Goal: Navigation & Orientation: Find specific page/section

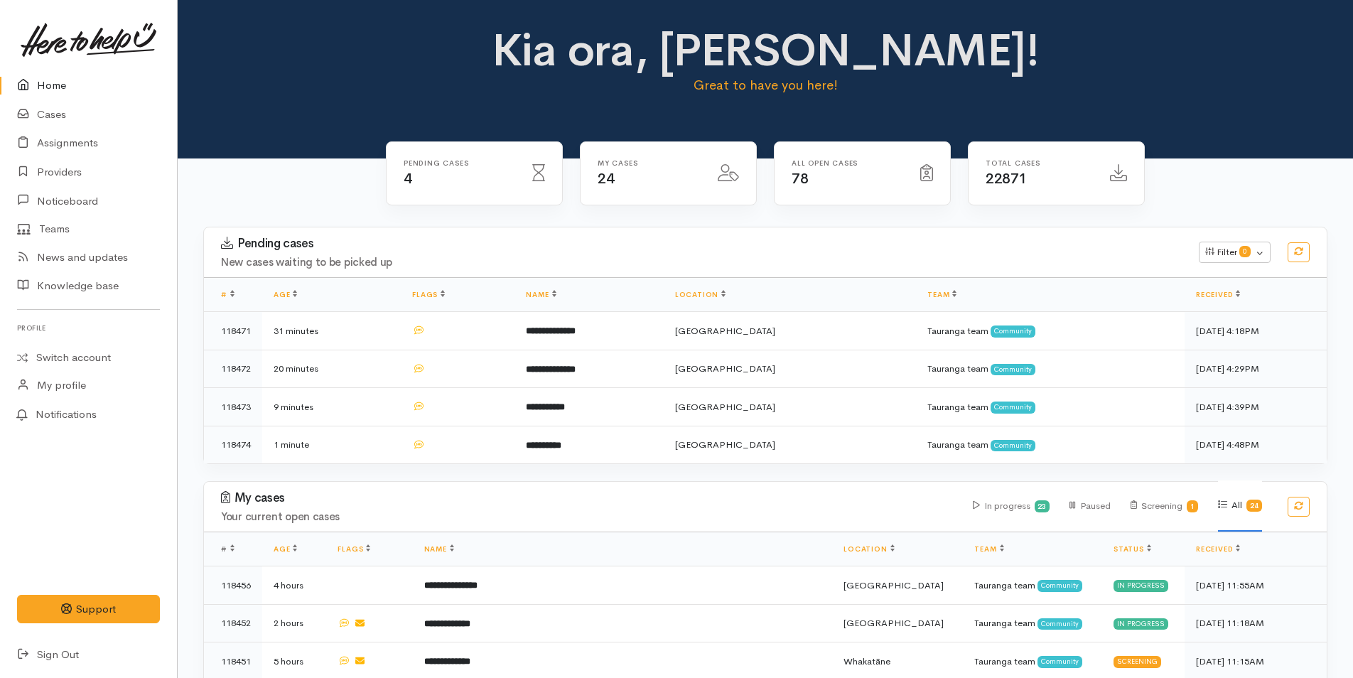
click at [67, 80] on link "Home" at bounding box center [88, 85] width 177 height 29
click at [55, 70] on link at bounding box center [88, 40] width 143 height 63
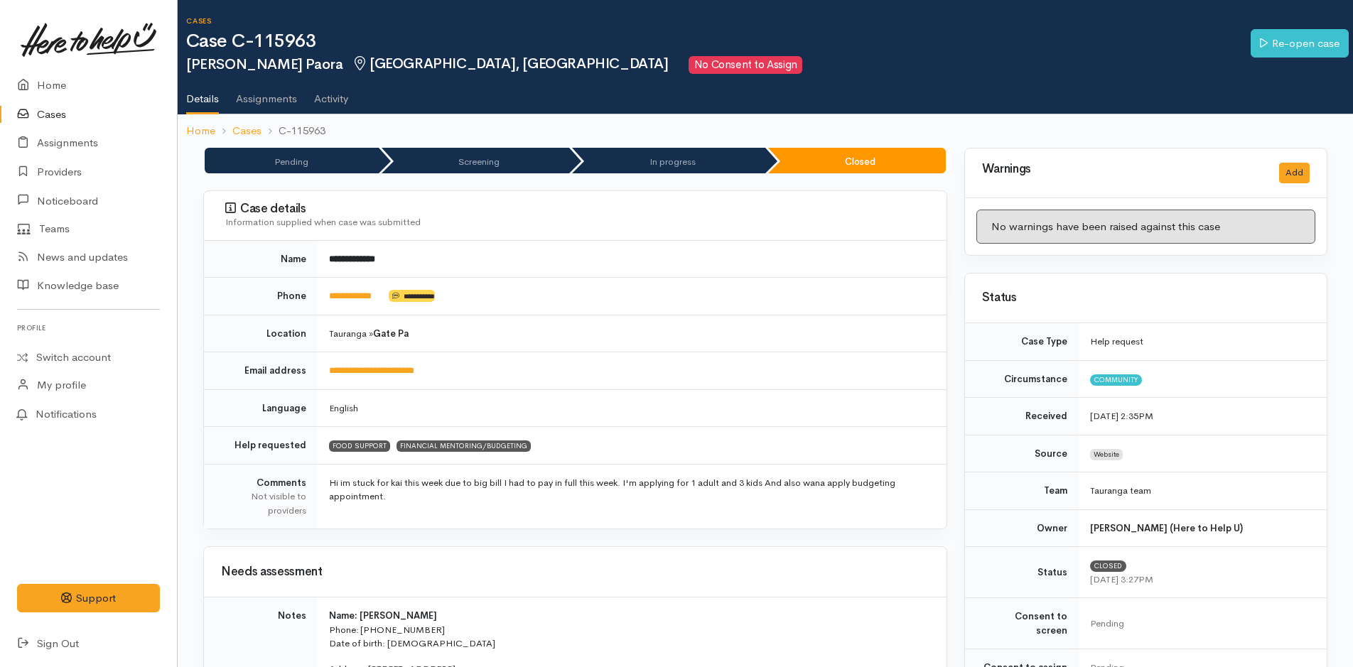
scroll to position [240, 0]
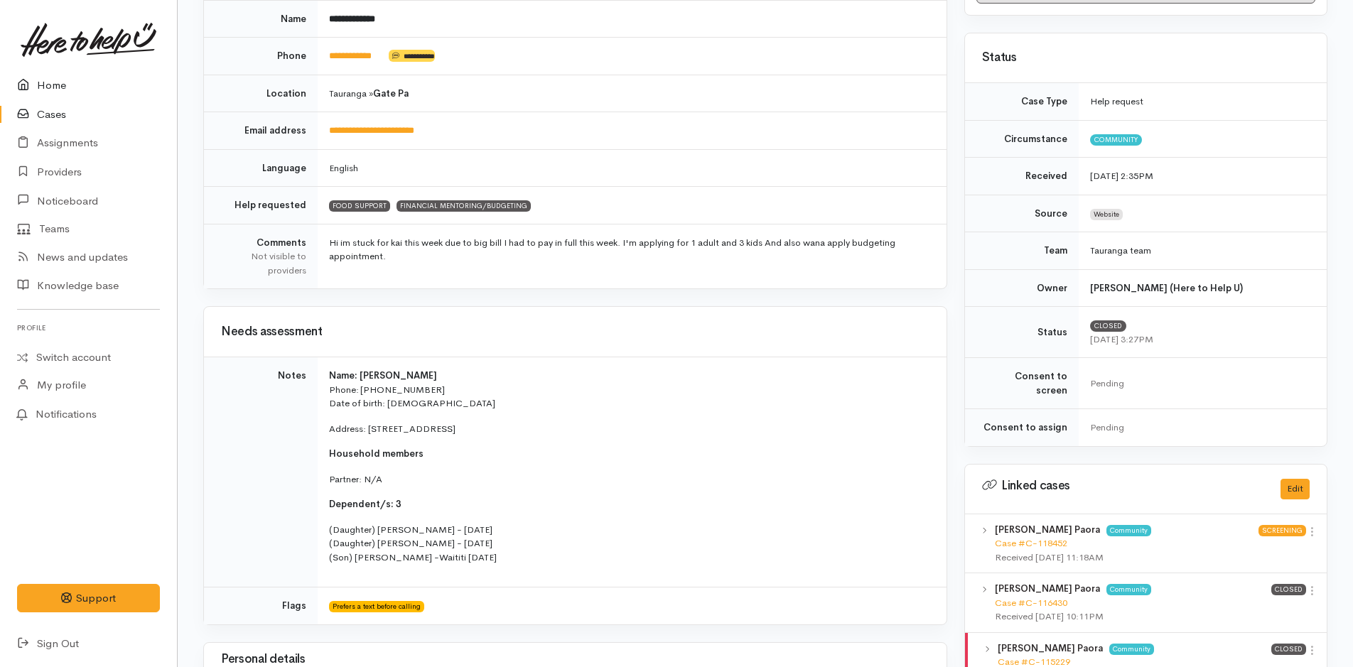
click at [60, 85] on link "Home" at bounding box center [88, 85] width 177 height 29
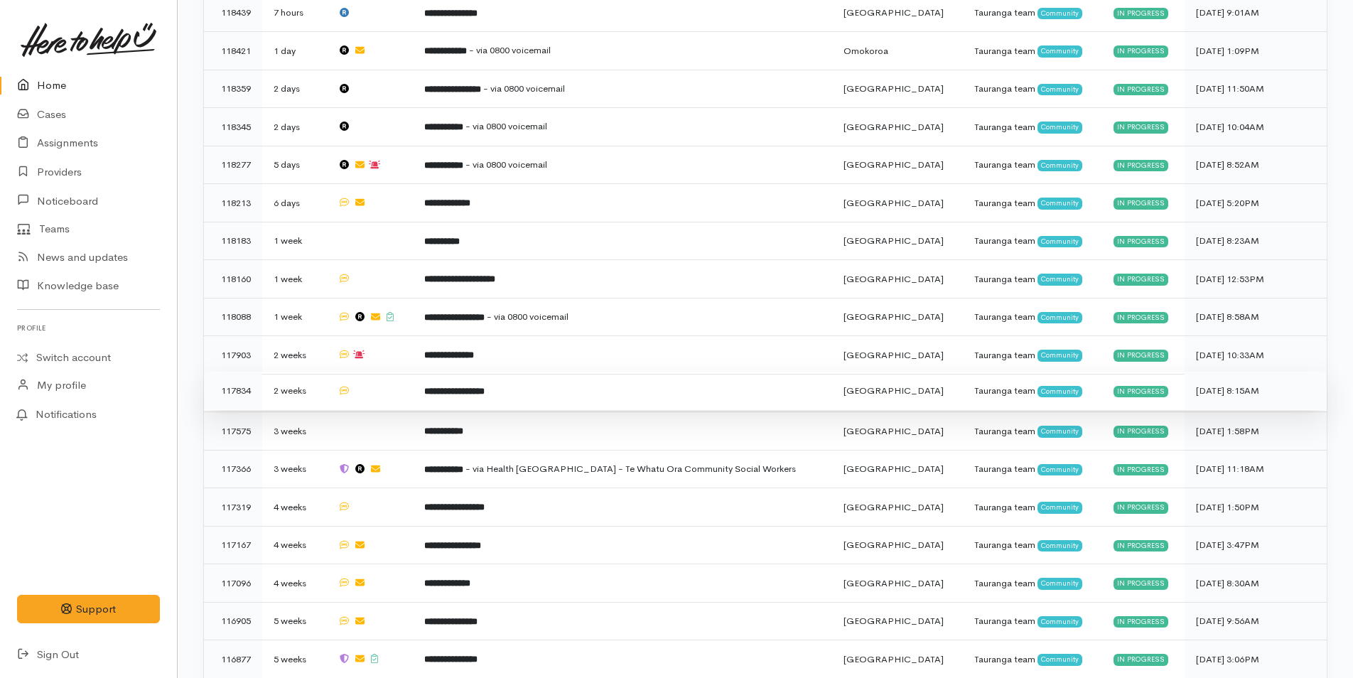
scroll to position [835, 0]
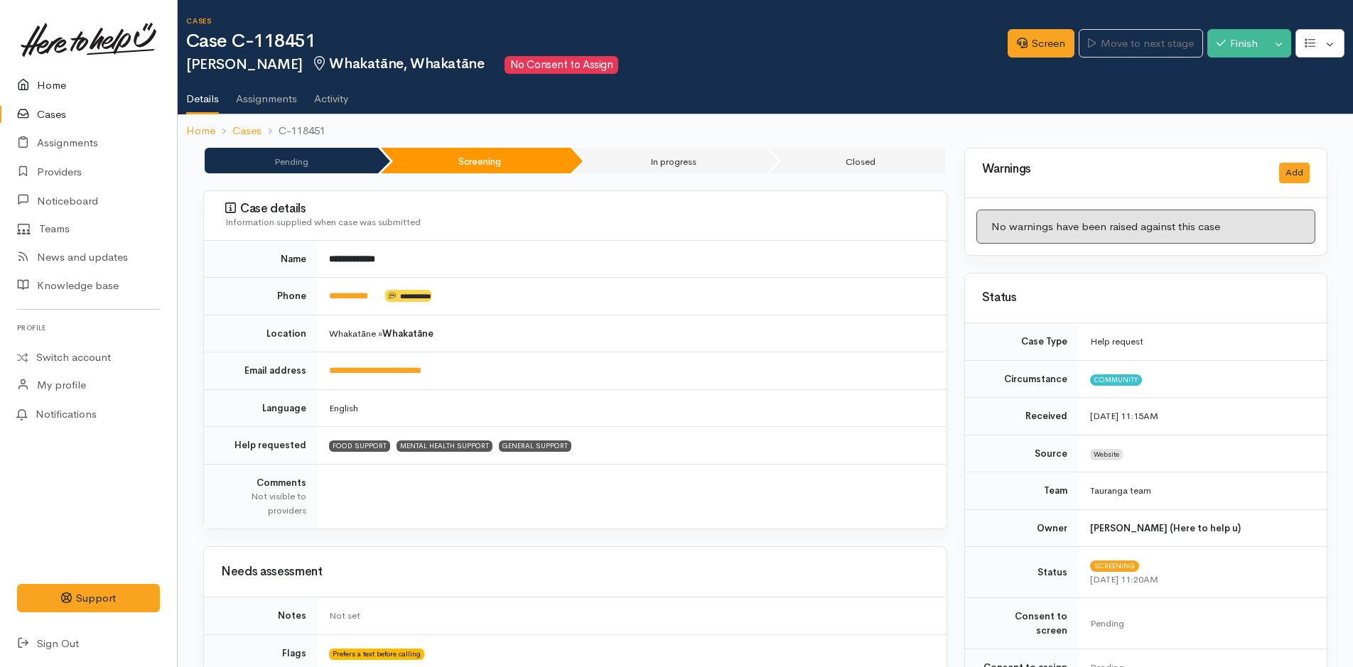
click at [62, 77] on link "Home" at bounding box center [88, 85] width 177 height 29
